Goal: Task Accomplishment & Management: Complete application form

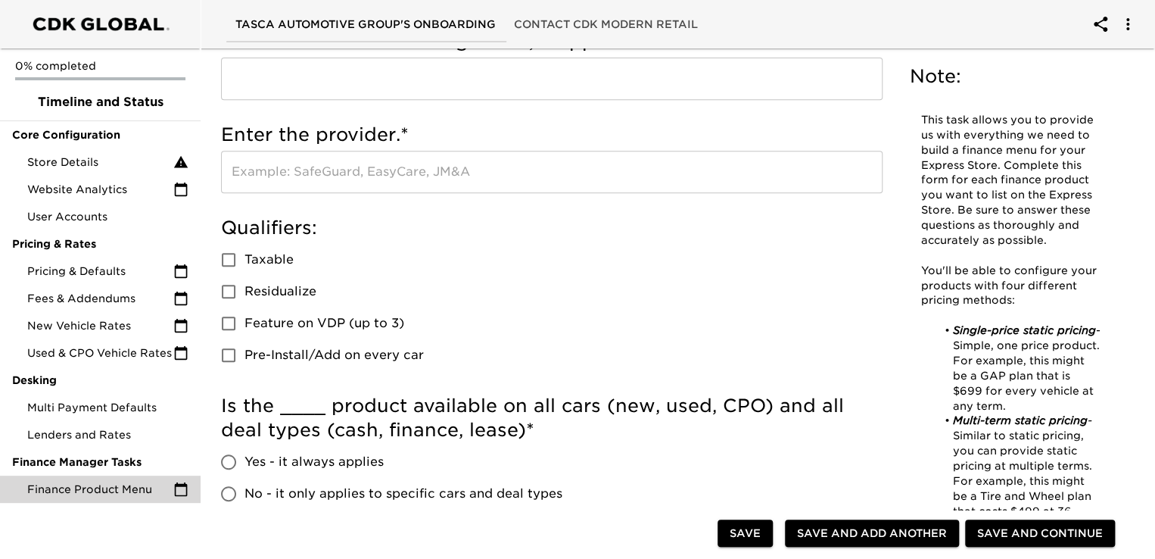
scroll to position [303, 0]
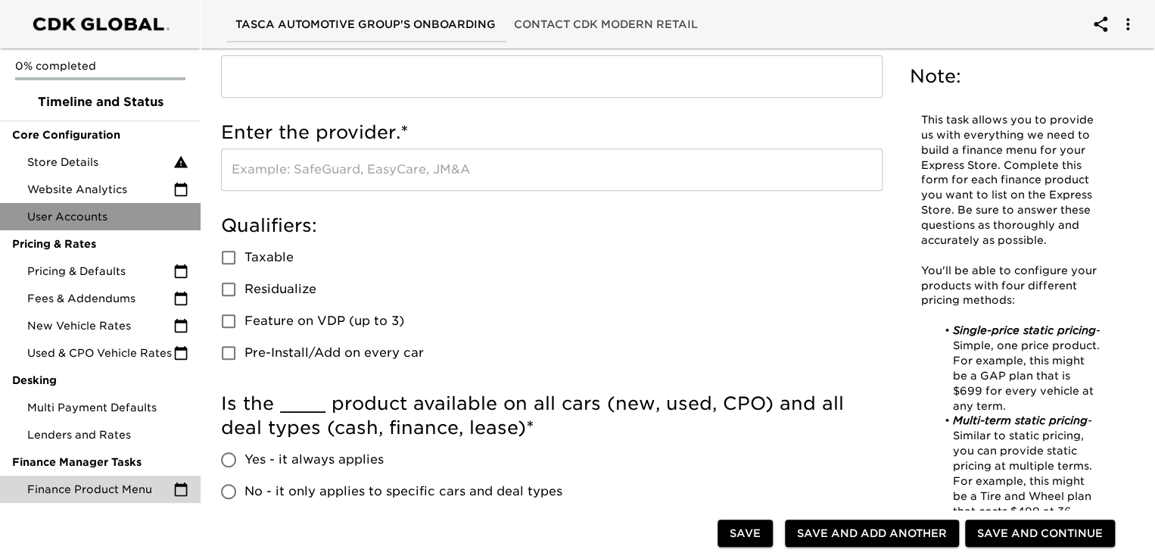
click at [99, 214] on span "User Accounts" at bounding box center [107, 216] width 161 height 15
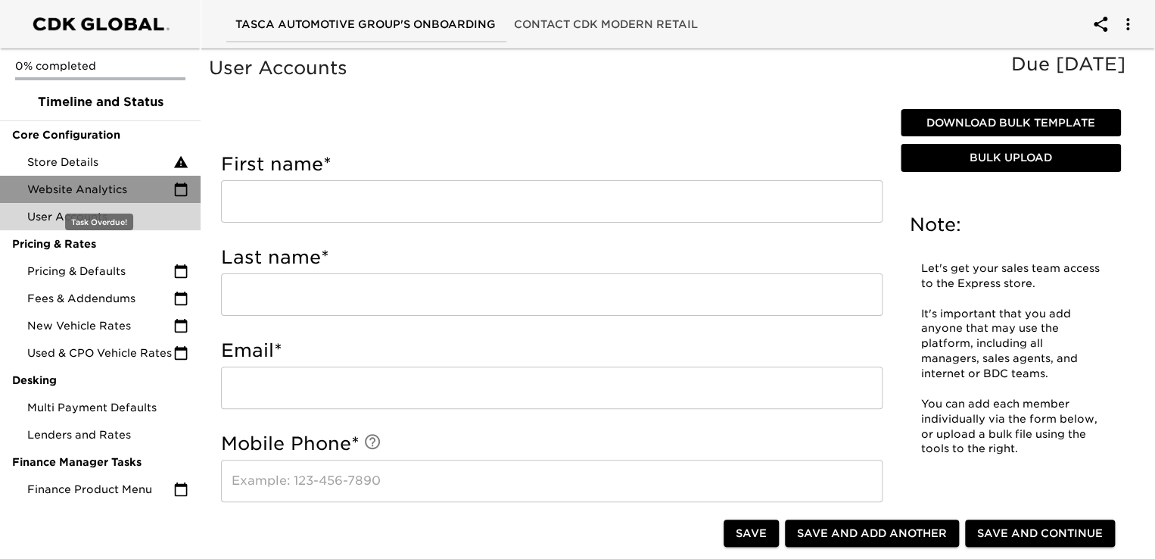
click at [108, 186] on span "Website Analytics" at bounding box center [100, 189] width 146 height 15
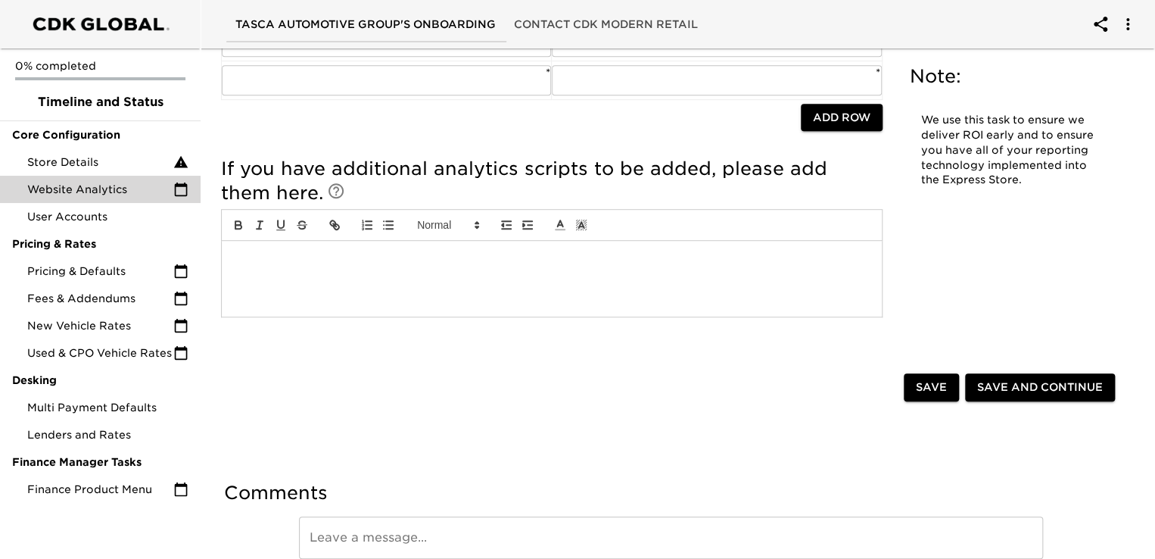
scroll to position [449, 0]
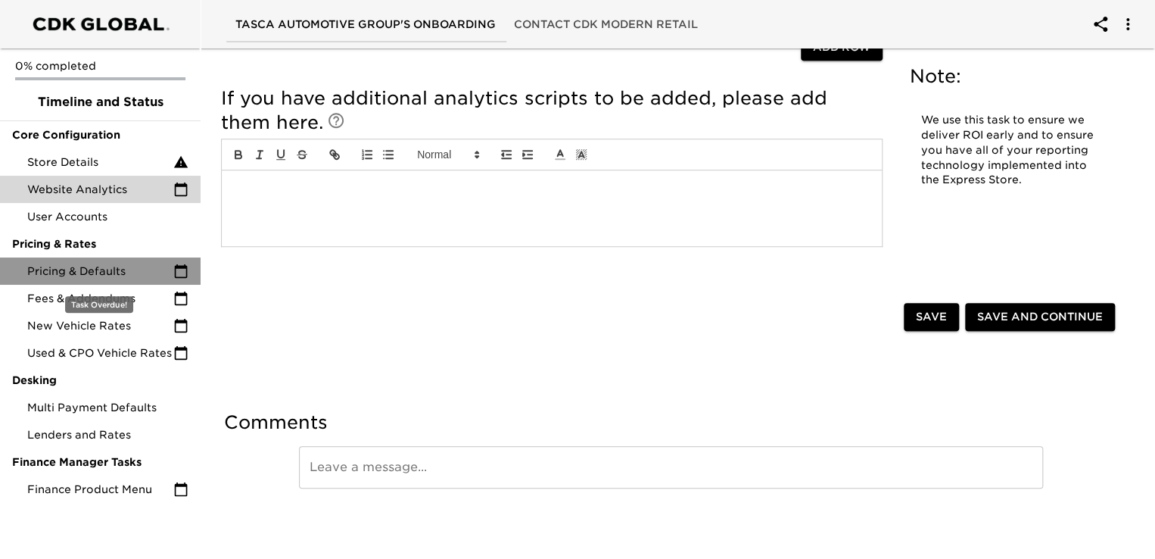
click at [101, 270] on span "Pricing & Defaults" at bounding box center [100, 270] width 146 height 15
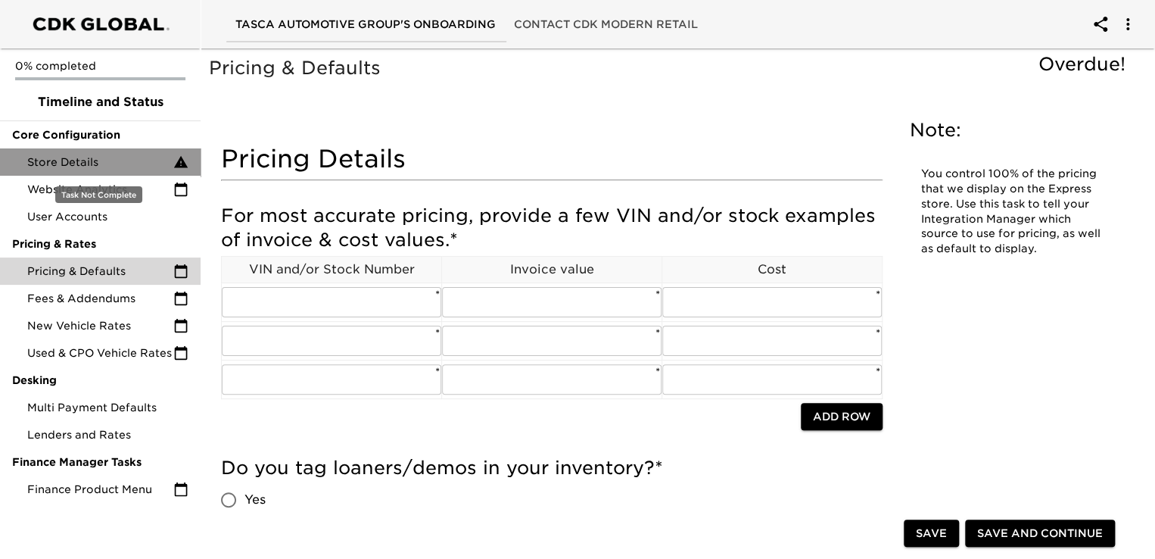
click at [49, 160] on span "Store Details" at bounding box center [100, 161] width 146 height 15
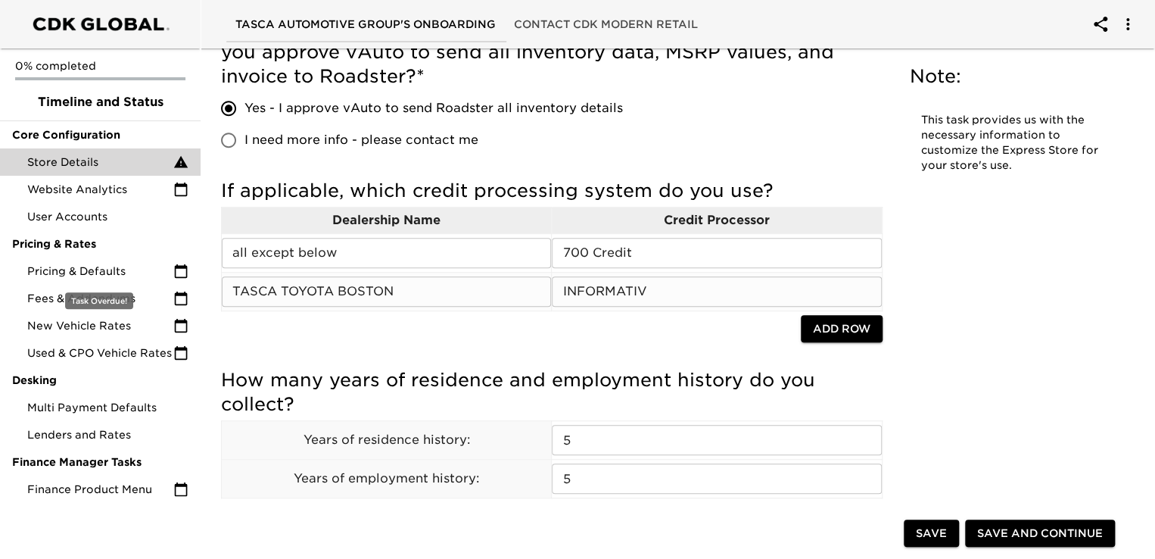
scroll to position [378, 0]
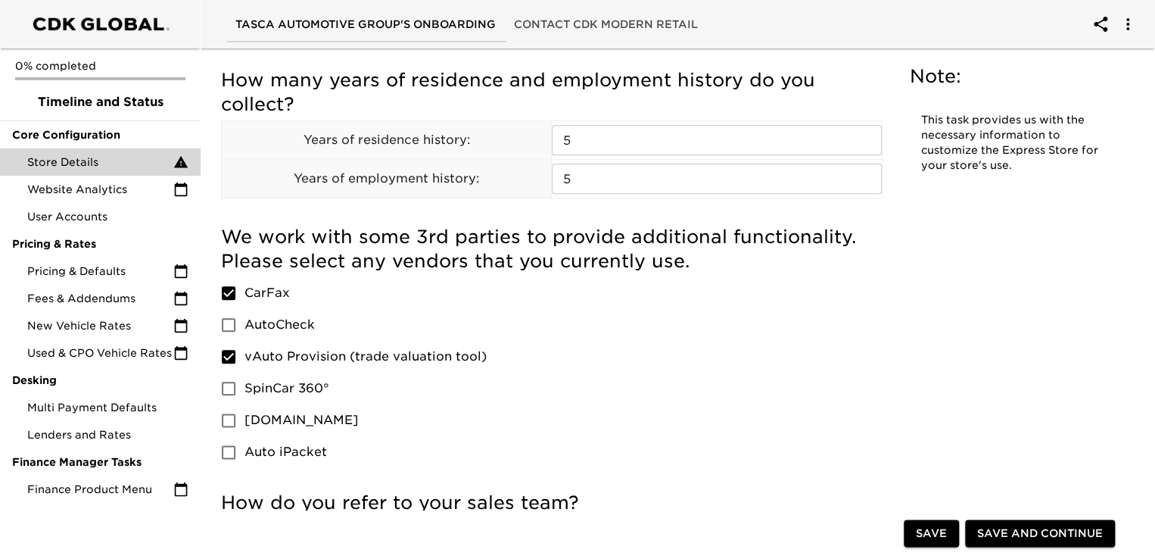
scroll to position [1169, 0]
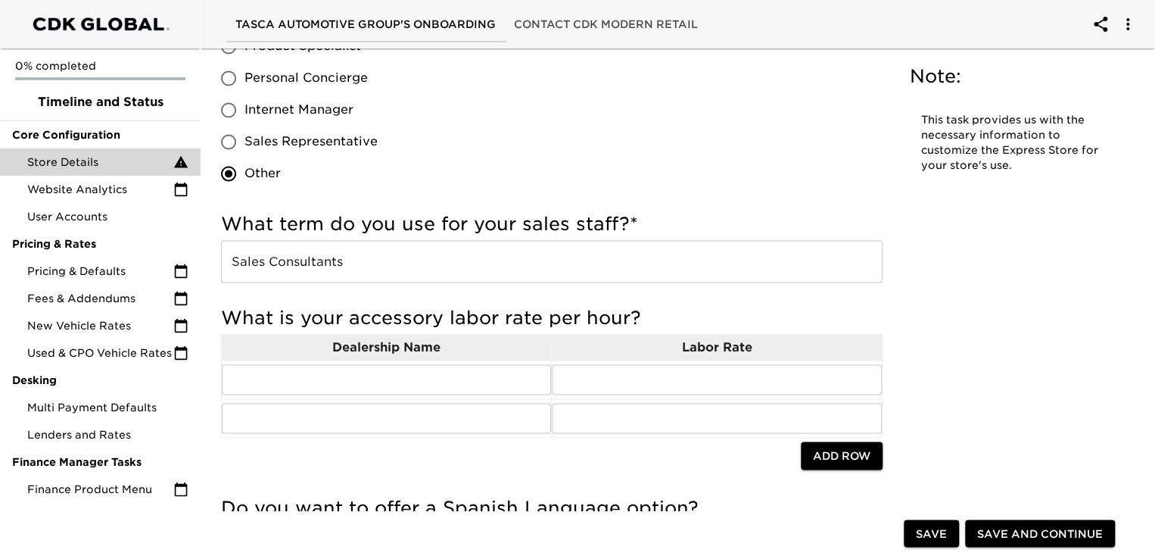
click at [1150, 146] on div "Store Details Overdue! Note: This task provides us with the necessary informati…" at bounding box center [671, 71] width 960 height 2368
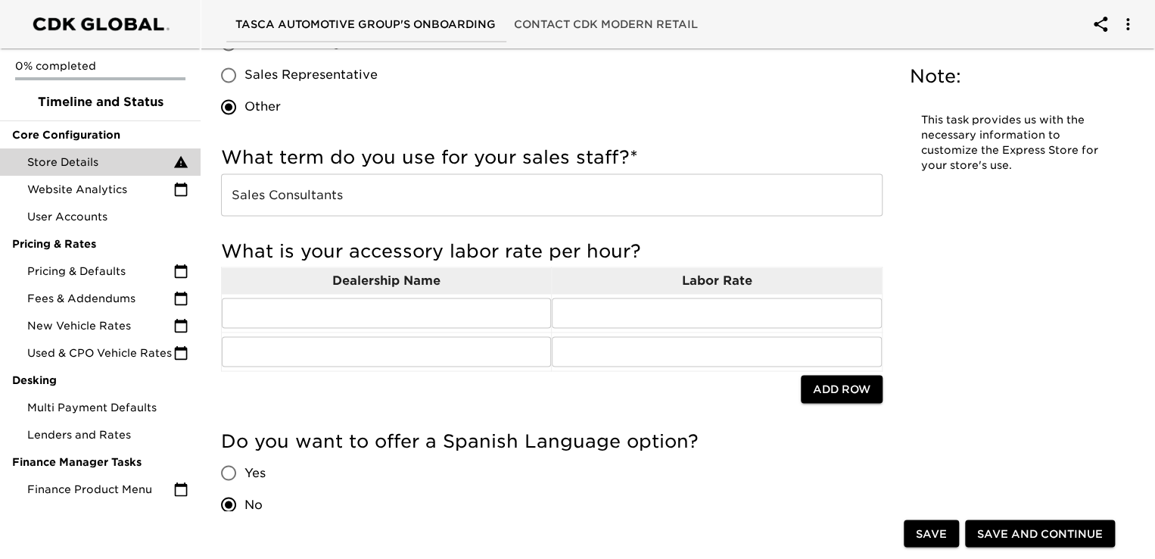
scroll to position [1725, 0]
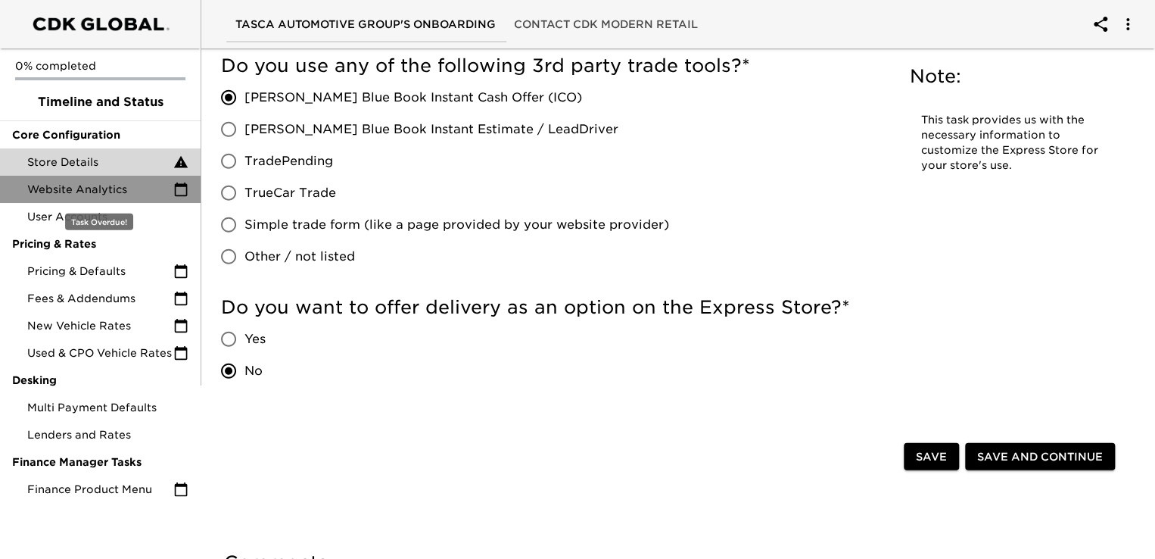
click at [70, 188] on span "Website Analytics" at bounding box center [100, 189] width 146 height 15
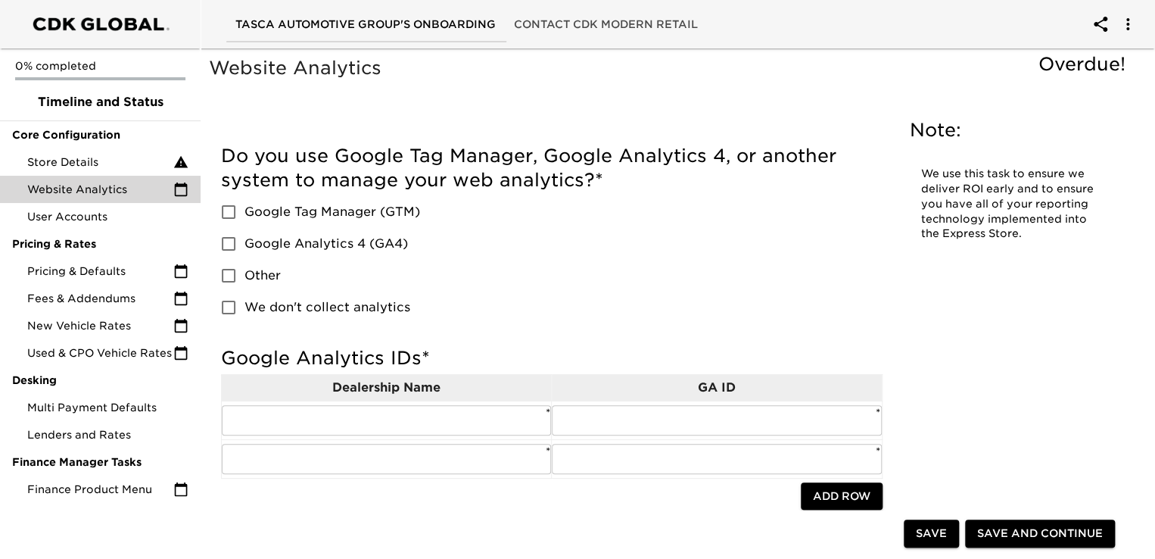
click at [1129, 29] on icon "account of current user" at bounding box center [1128, 24] width 18 height 18
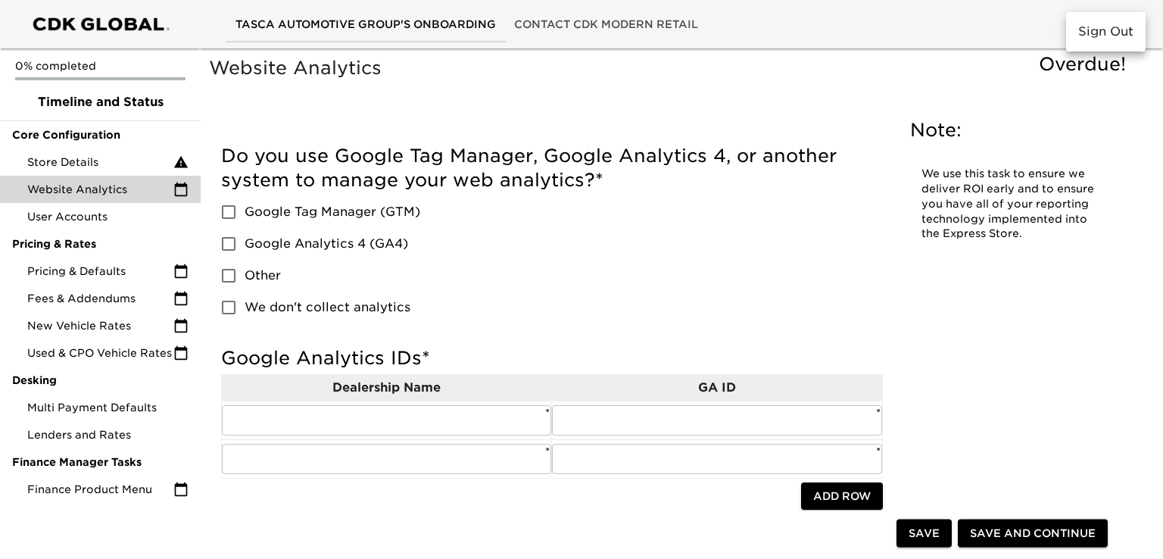
click at [1038, 22] on div at bounding box center [581, 279] width 1163 height 559
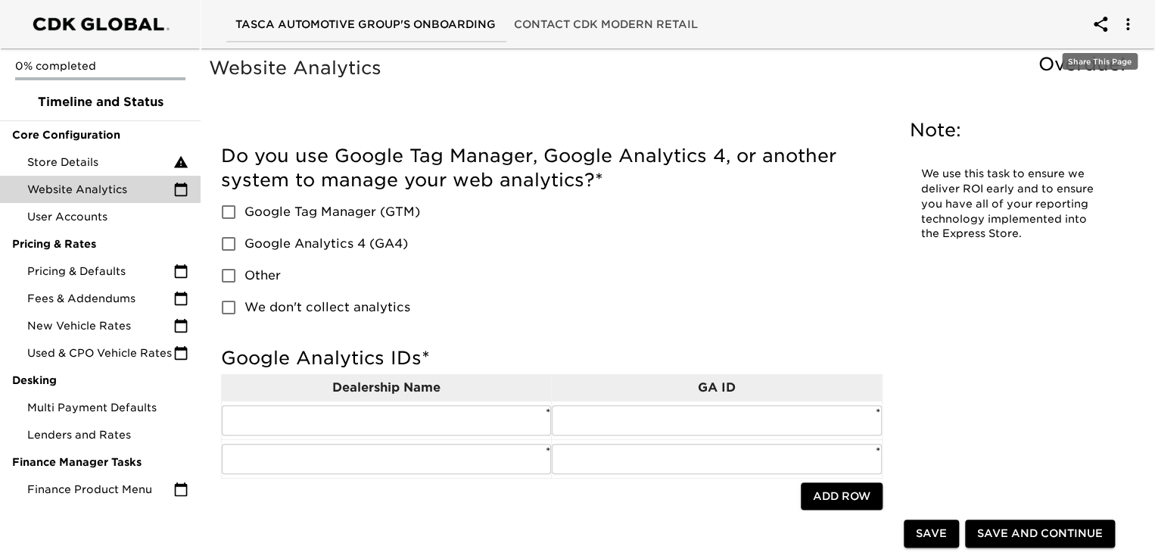
click at [1094, 23] on icon "account of current user" at bounding box center [1101, 24] width 14 height 15
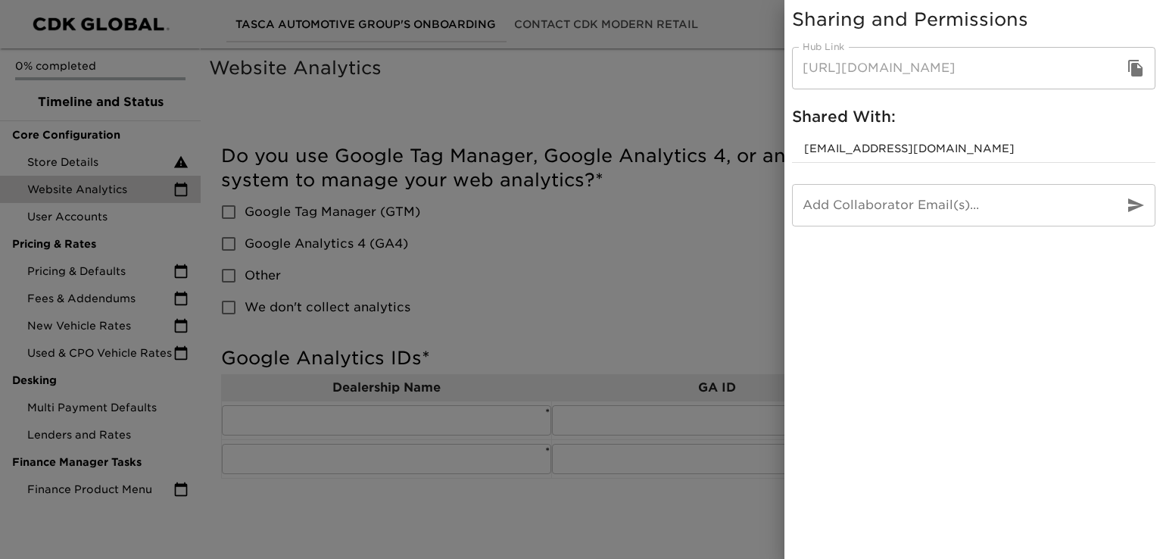
click at [696, 235] on div at bounding box center [581, 279] width 1163 height 559
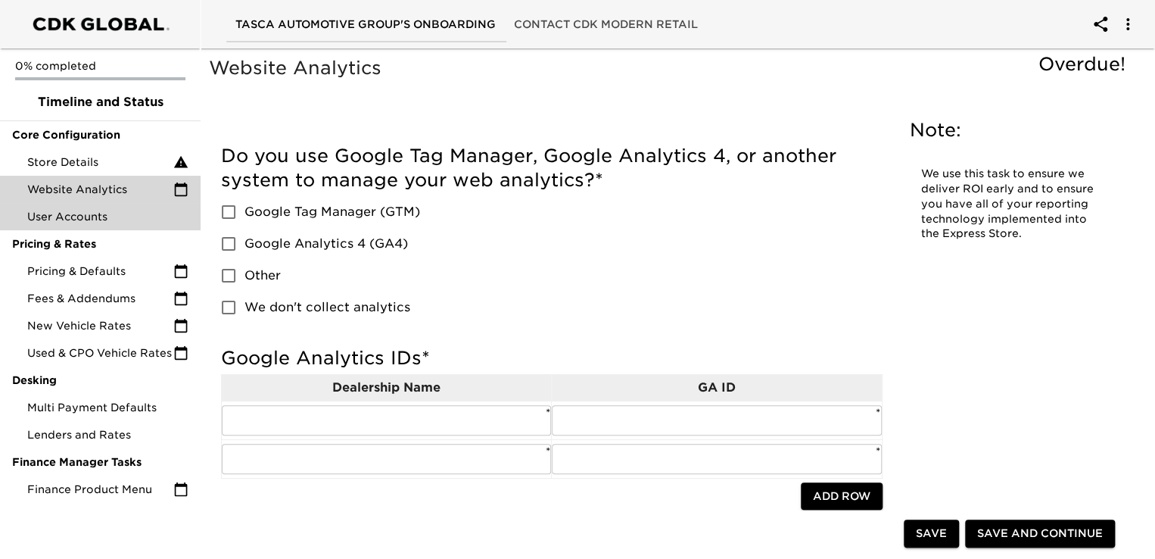
click at [87, 218] on span "User Accounts" at bounding box center [107, 216] width 161 height 15
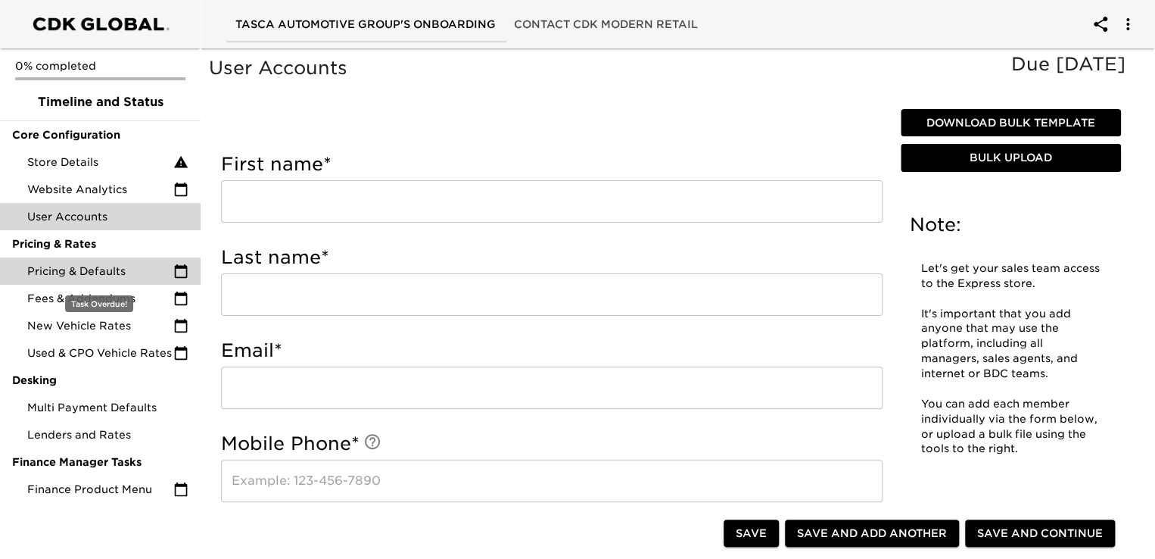
click at [82, 275] on span "Pricing & Defaults" at bounding box center [100, 270] width 146 height 15
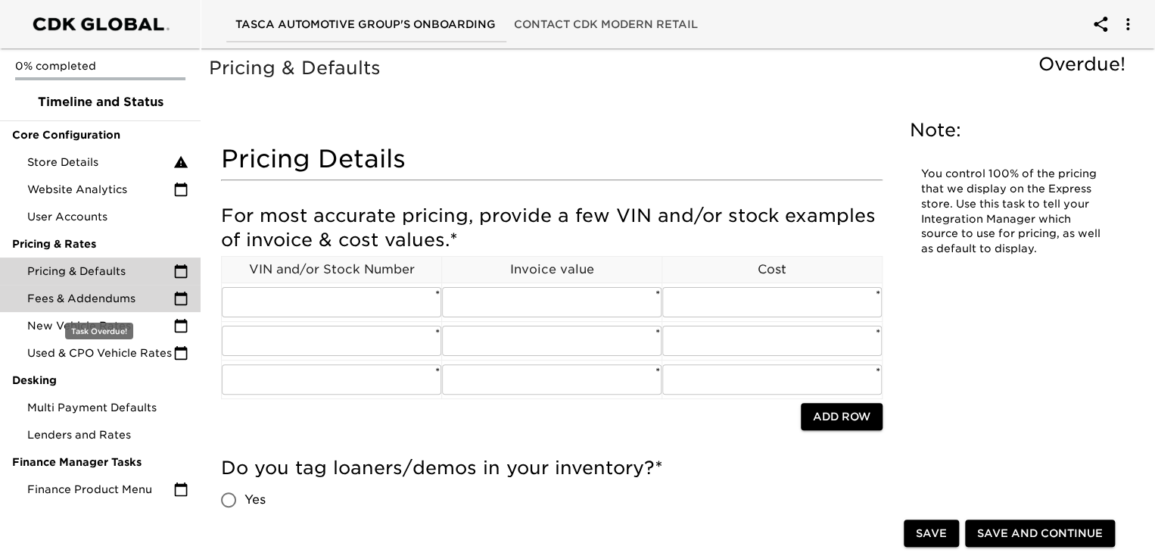
click at [69, 298] on span "Fees & Addendums" at bounding box center [100, 298] width 146 height 15
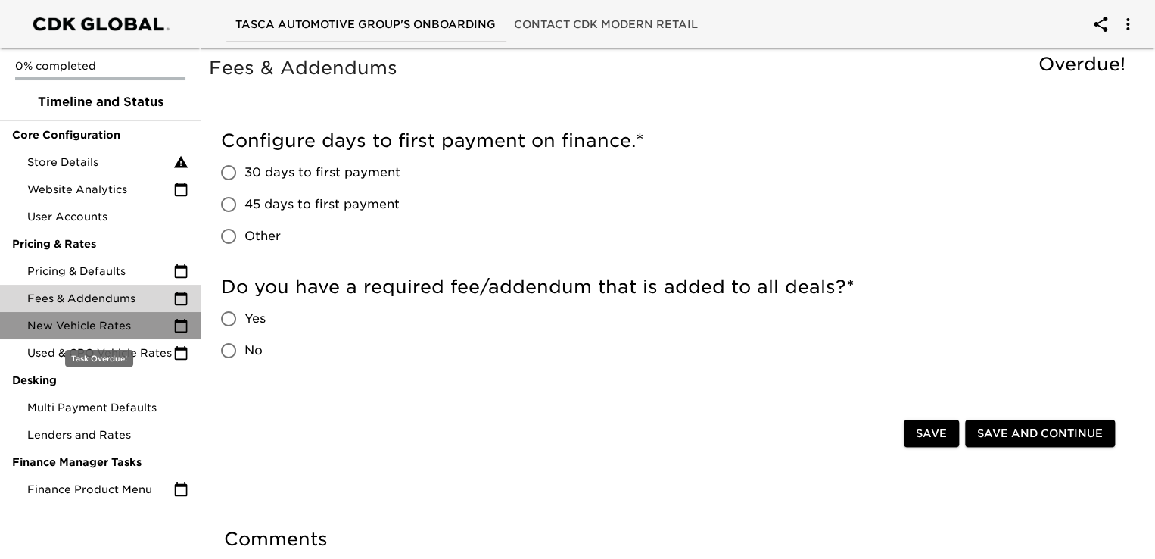
click at [91, 329] on span "New Vehicle Rates" at bounding box center [100, 325] width 146 height 15
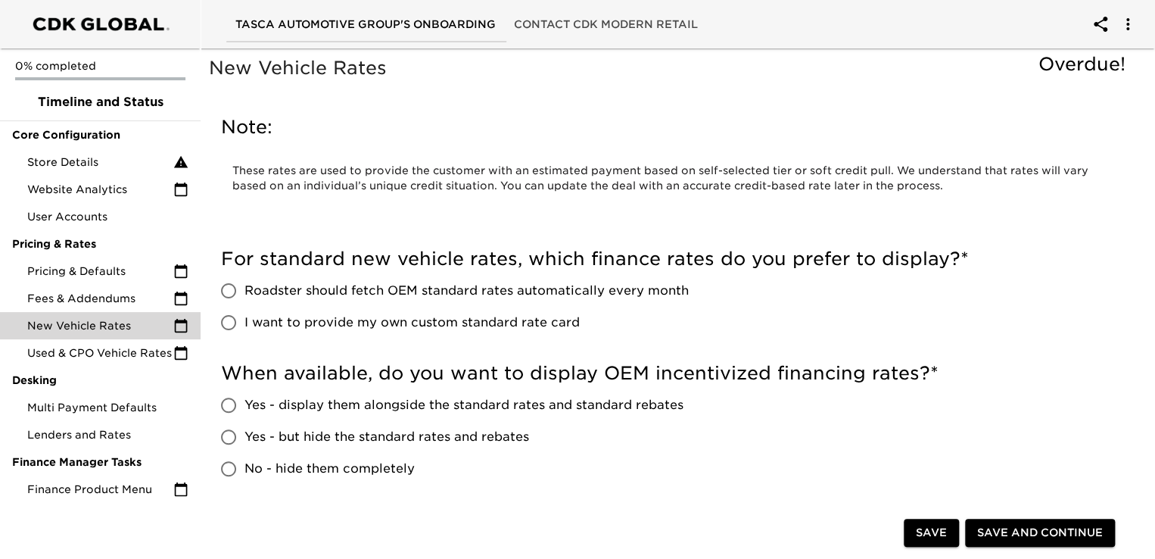
scroll to position [374, 0]
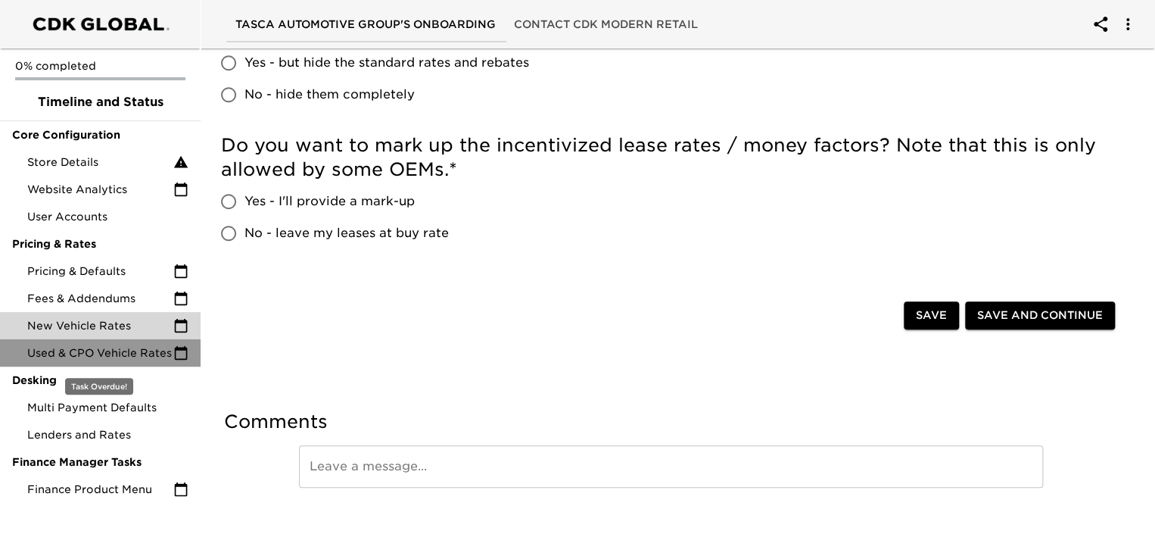
click at [88, 351] on span "Used & CPO Vehicle Rates" at bounding box center [100, 352] width 146 height 15
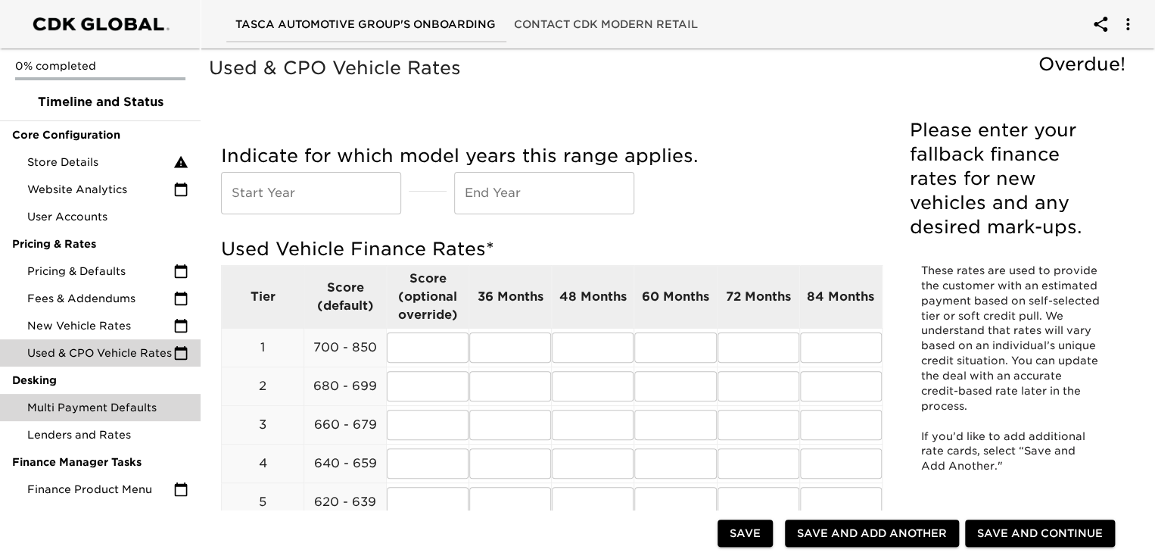
click at [74, 406] on span "Multi Payment Defaults" at bounding box center [107, 407] width 161 height 15
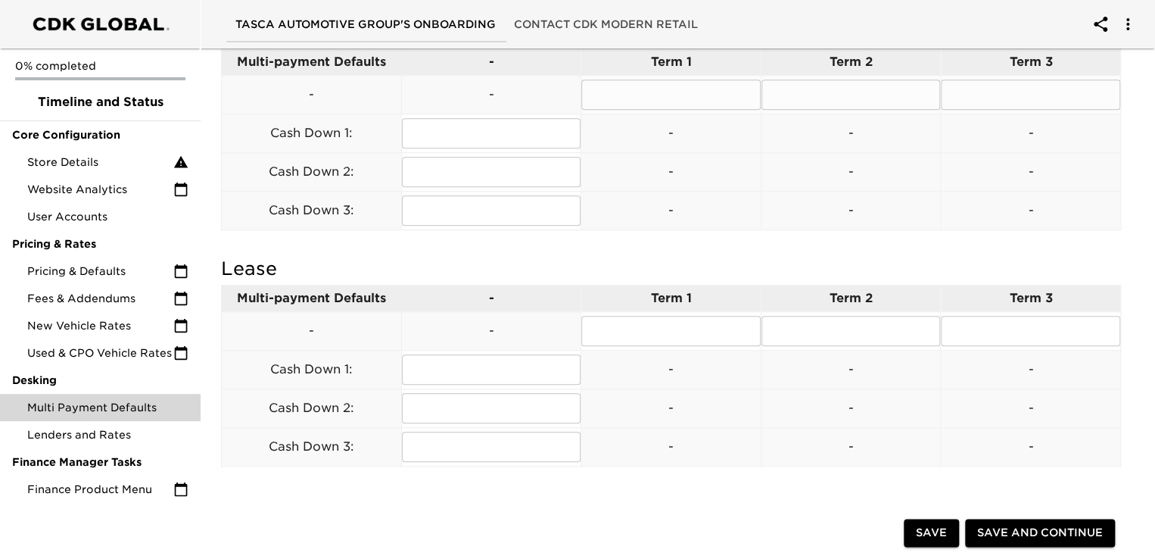
scroll to position [605, 0]
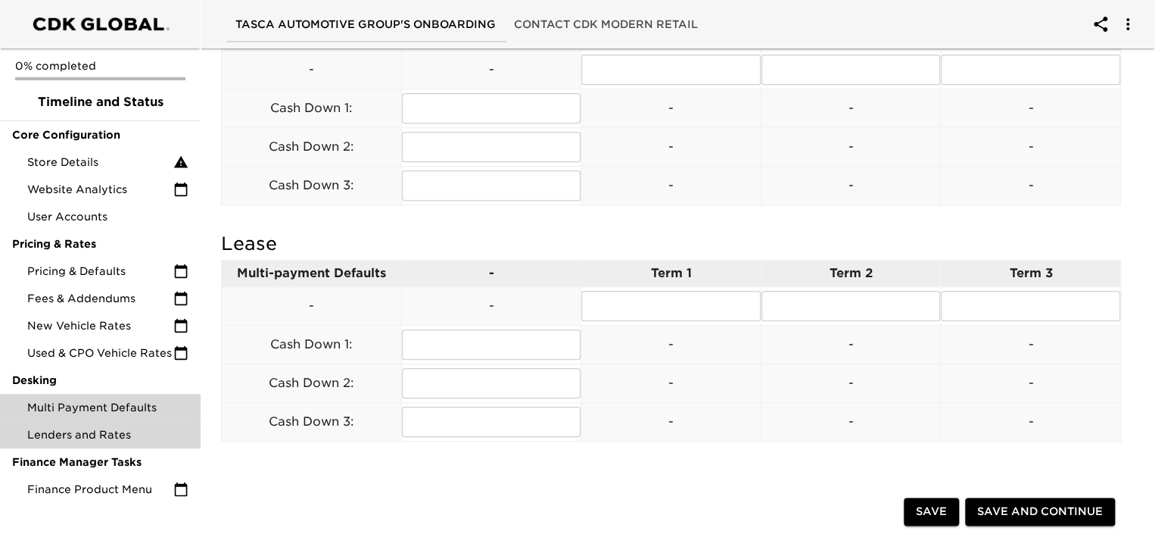
click at [54, 434] on span "Lenders and Rates" at bounding box center [107, 434] width 161 height 15
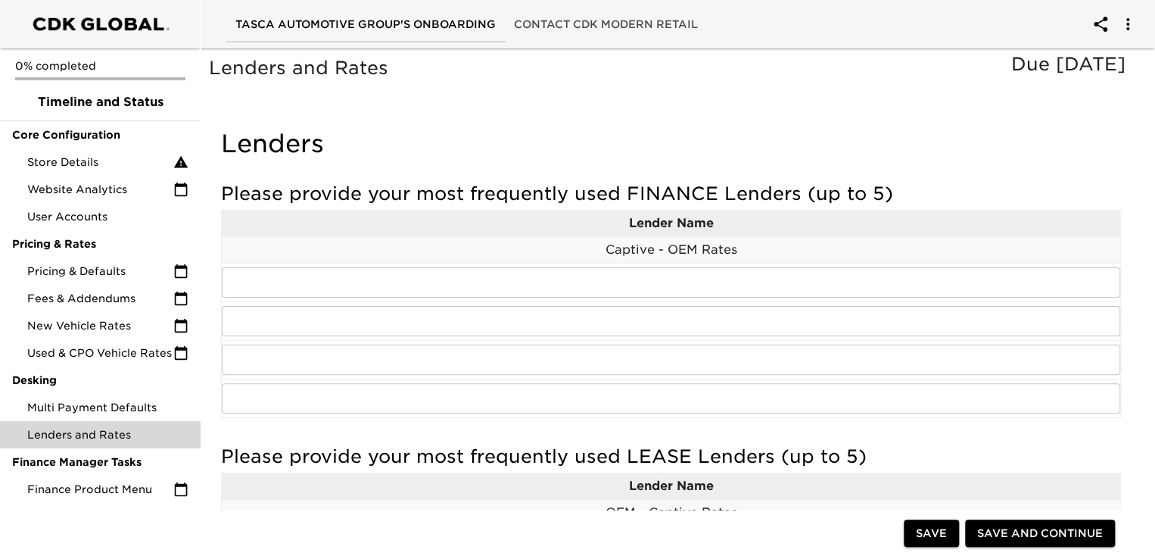
click at [867, 132] on h4 "Lenders" at bounding box center [671, 144] width 900 height 30
click at [887, 128] on div "Lenders" at bounding box center [671, 147] width 900 height 53
click at [514, 104] on div "Lenders and Rates Due [DATE]" at bounding box center [671, 79] width 930 height 53
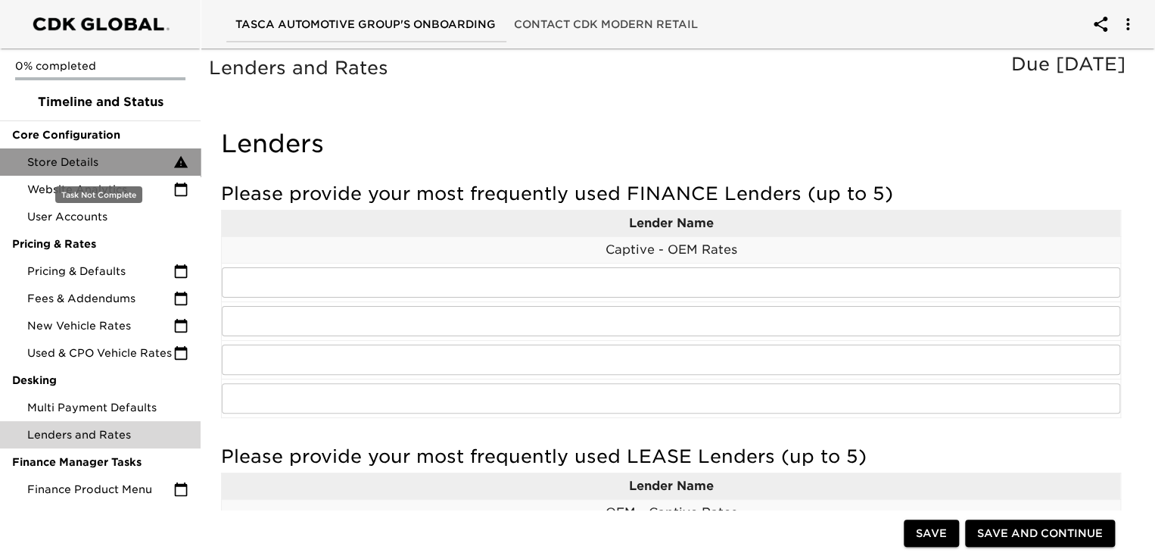
click at [183, 165] on icon at bounding box center [181, 162] width 14 height 12
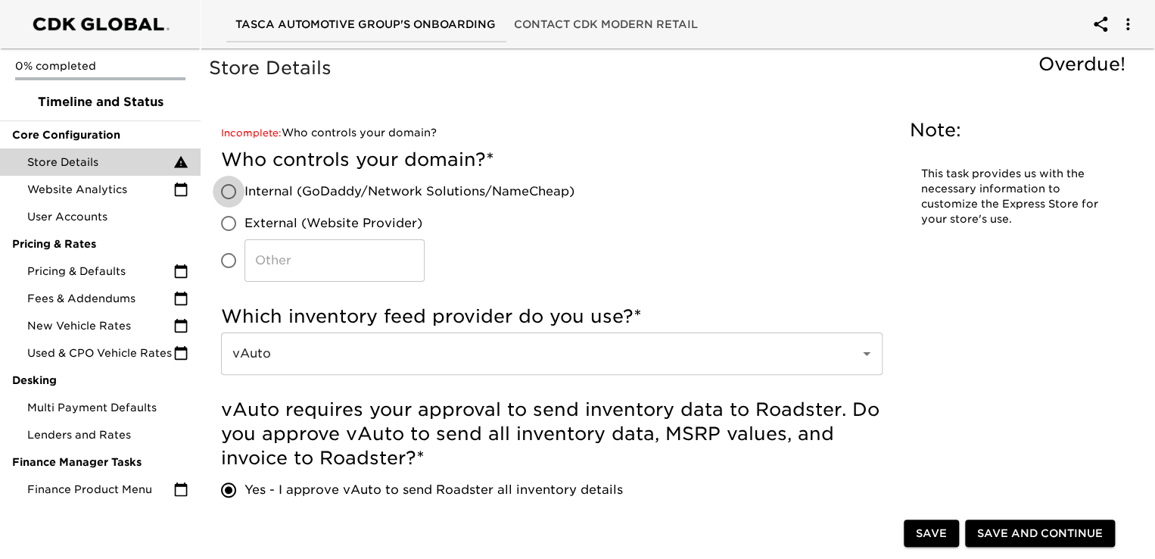
click at [228, 191] on input "Internal (GoDaddy/Network Solutions/NameCheap)" at bounding box center [229, 192] width 32 height 32
radio input "true"
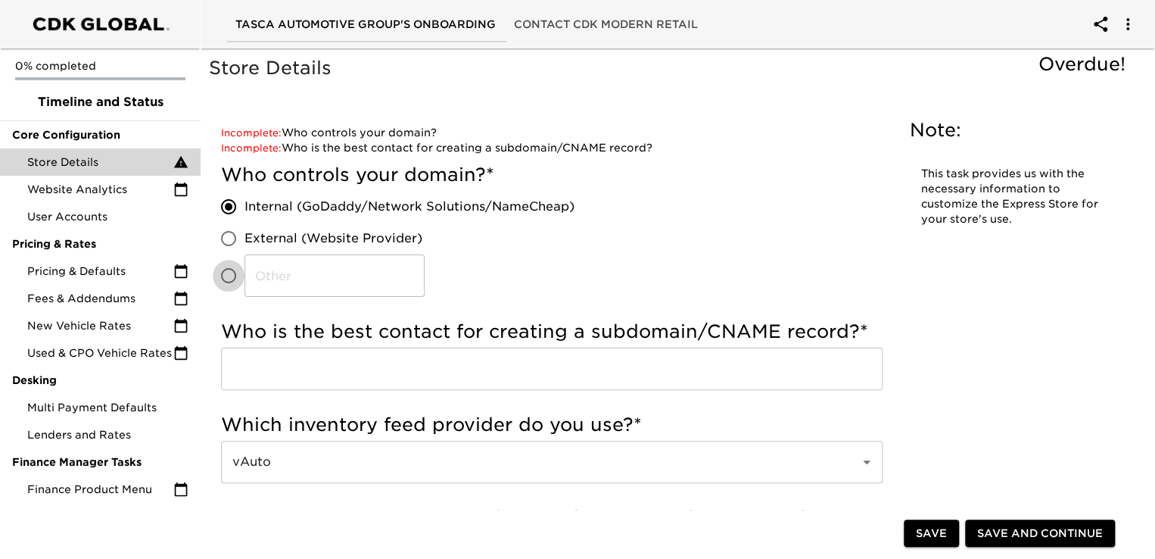
click at [226, 276] on input "​" at bounding box center [229, 276] width 32 height 32
radio input "true"
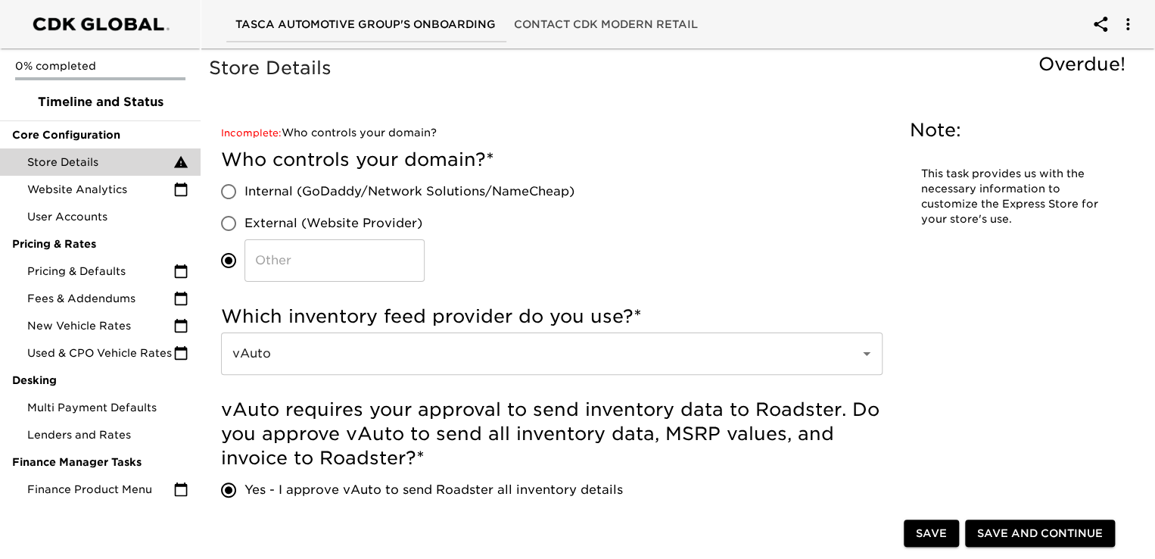
click at [234, 224] on input "External (Website Provider)" at bounding box center [229, 223] width 32 height 32
radio input "true"
click at [593, 243] on div "Who controls your domain? * Internal (GoDaddy/Network Solutions/NameCheap) Exte…" at bounding box center [551, 215] width 661 height 134
click at [233, 195] on input "Internal (GoDaddy/Network Solutions/NameCheap)" at bounding box center [229, 192] width 32 height 32
radio input "true"
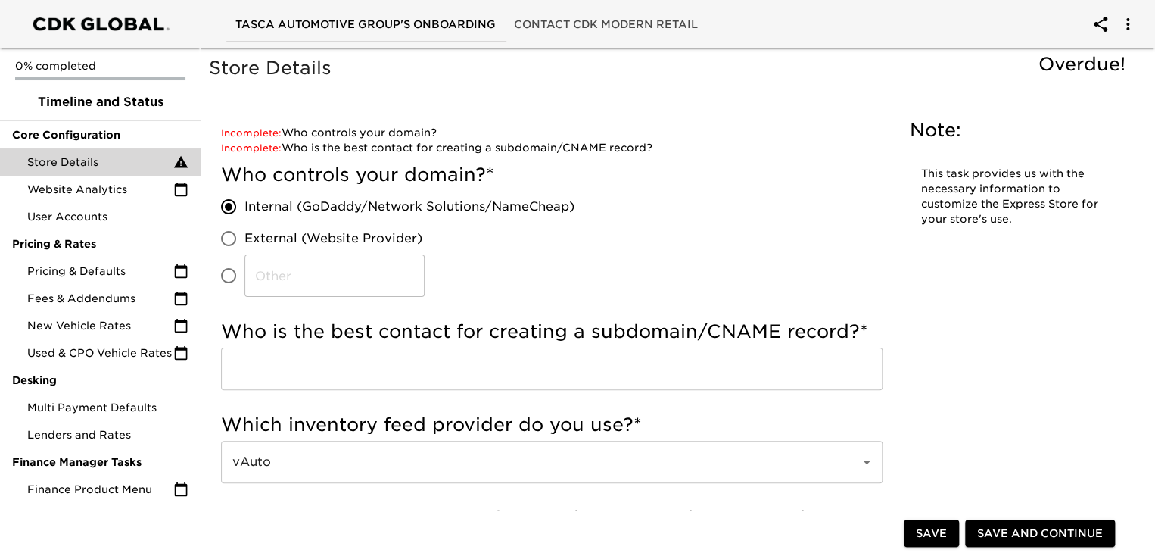
click at [252, 364] on input "text" at bounding box center [551, 368] width 661 height 42
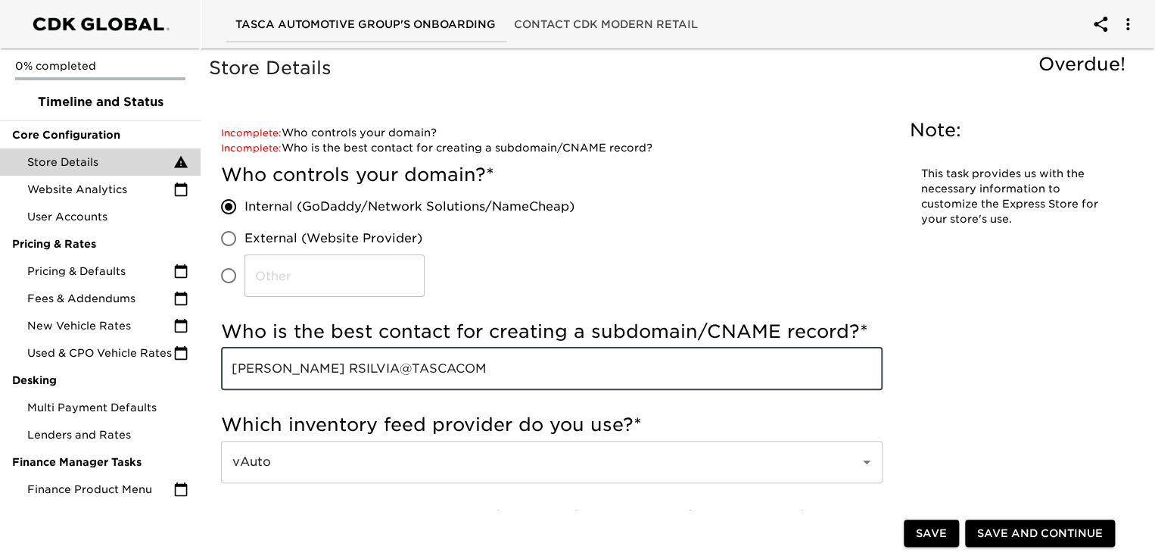
click at [451, 367] on input "[PERSON_NAME] RSILVIA@TASCACOM" at bounding box center [551, 368] width 661 height 42
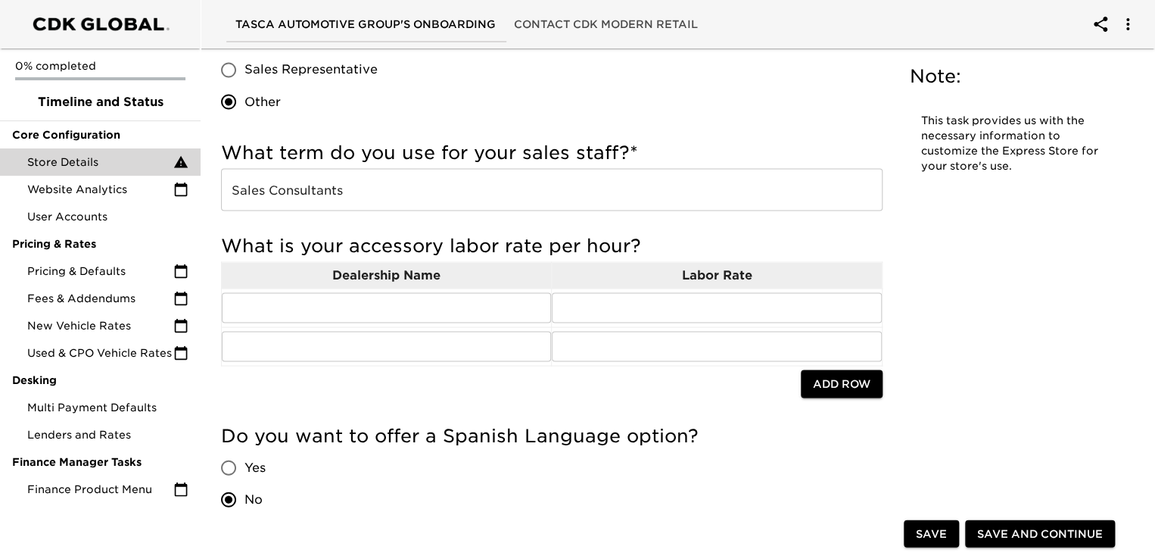
scroll to position [1362, 0]
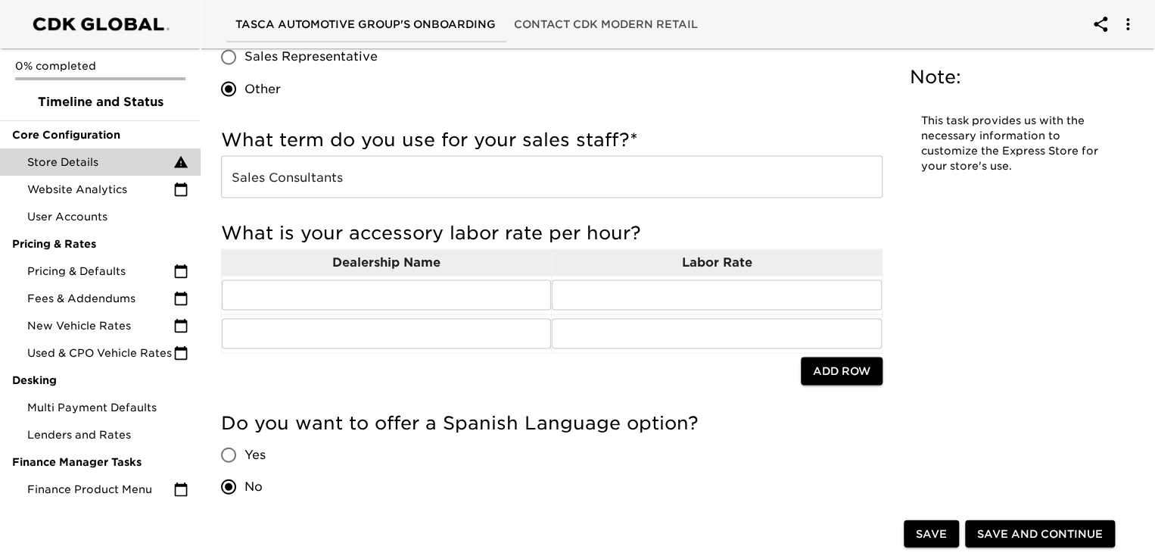
type input "[PERSON_NAME] [EMAIL_ADDRESS][DOMAIN_NAME]"
